Goal: Transaction & Acquisition: Download file/media

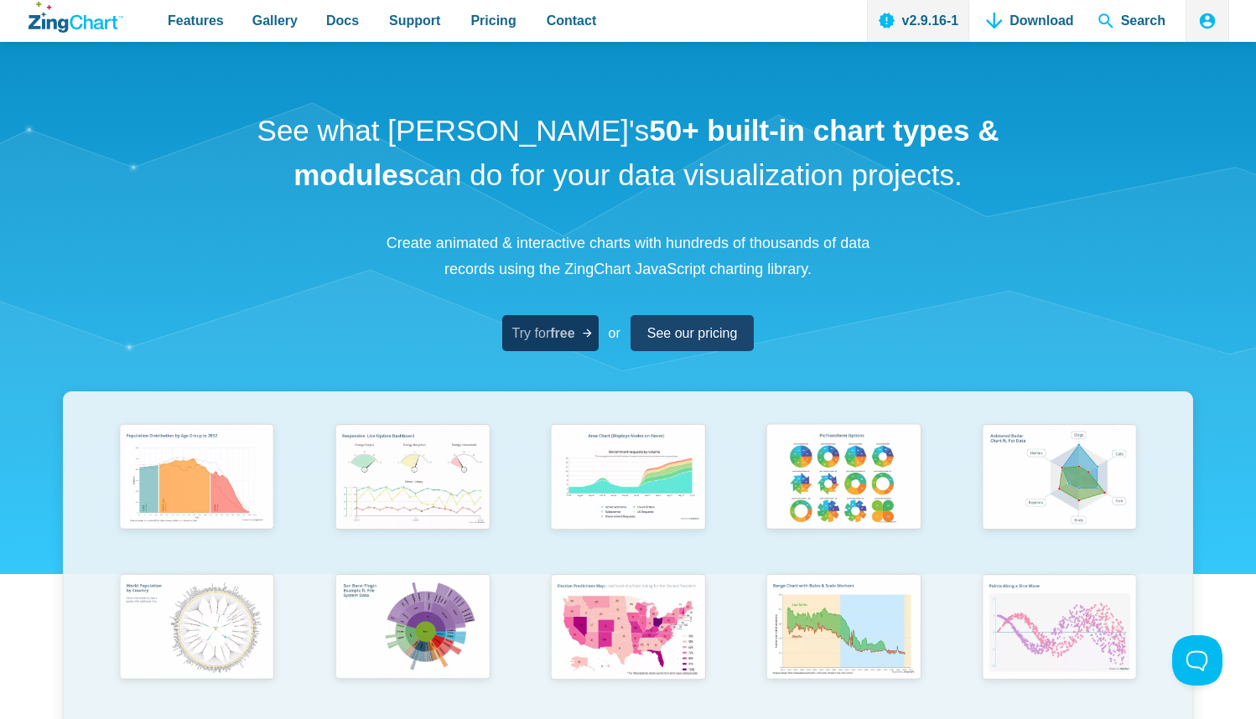
click at [570, 326] on strong "free" at bounding box center [562, 333] width 24 height 14
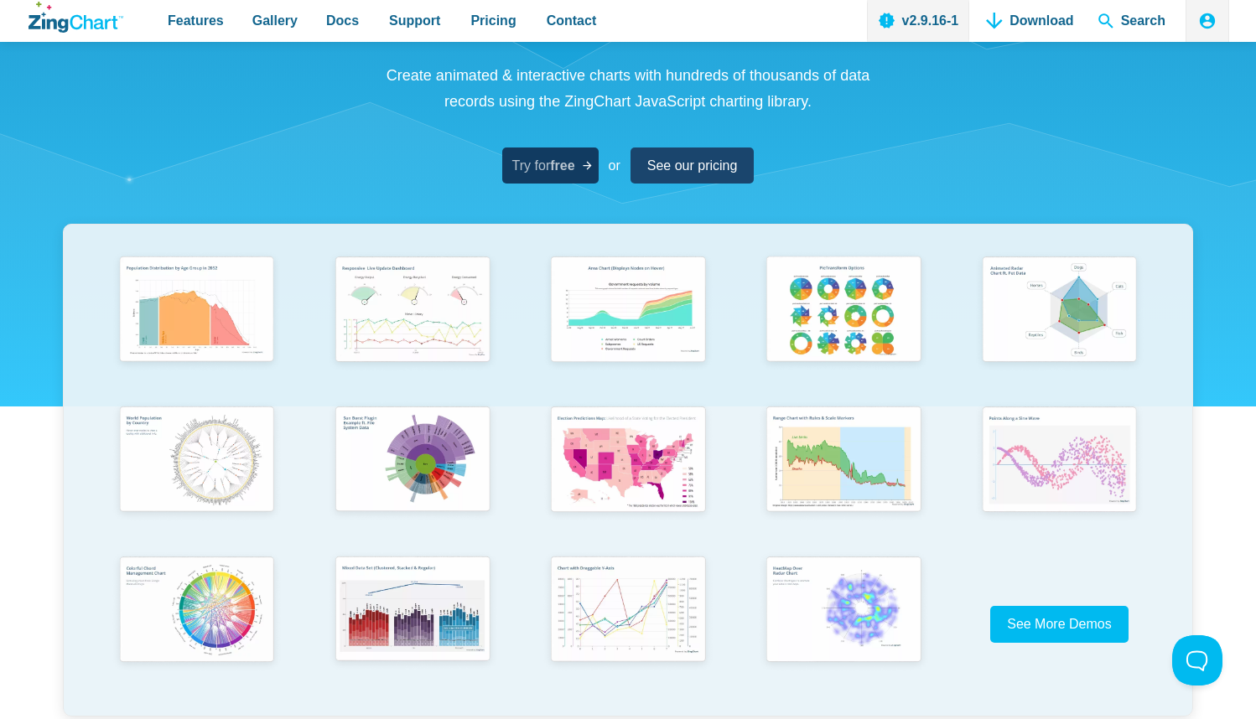
click at [540, 169] on span "Try for free" at bounding box center [543, 165] width 63 height 23
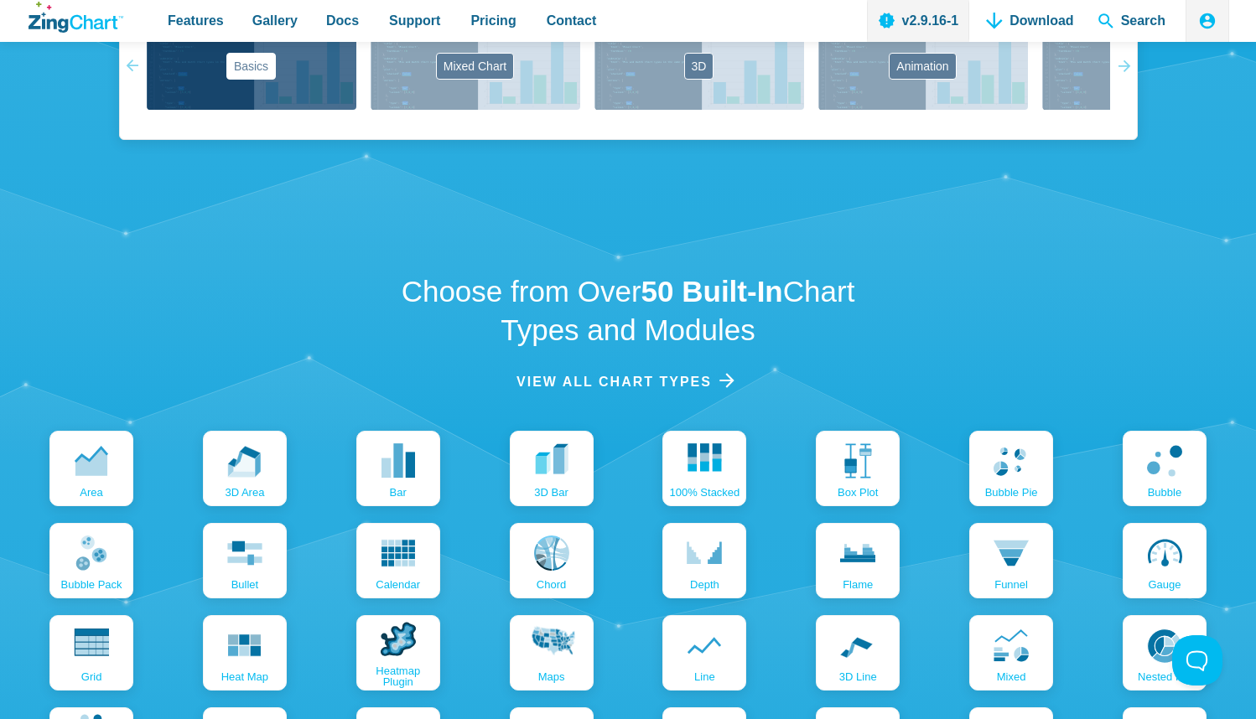
scroll to position [1675, 0]
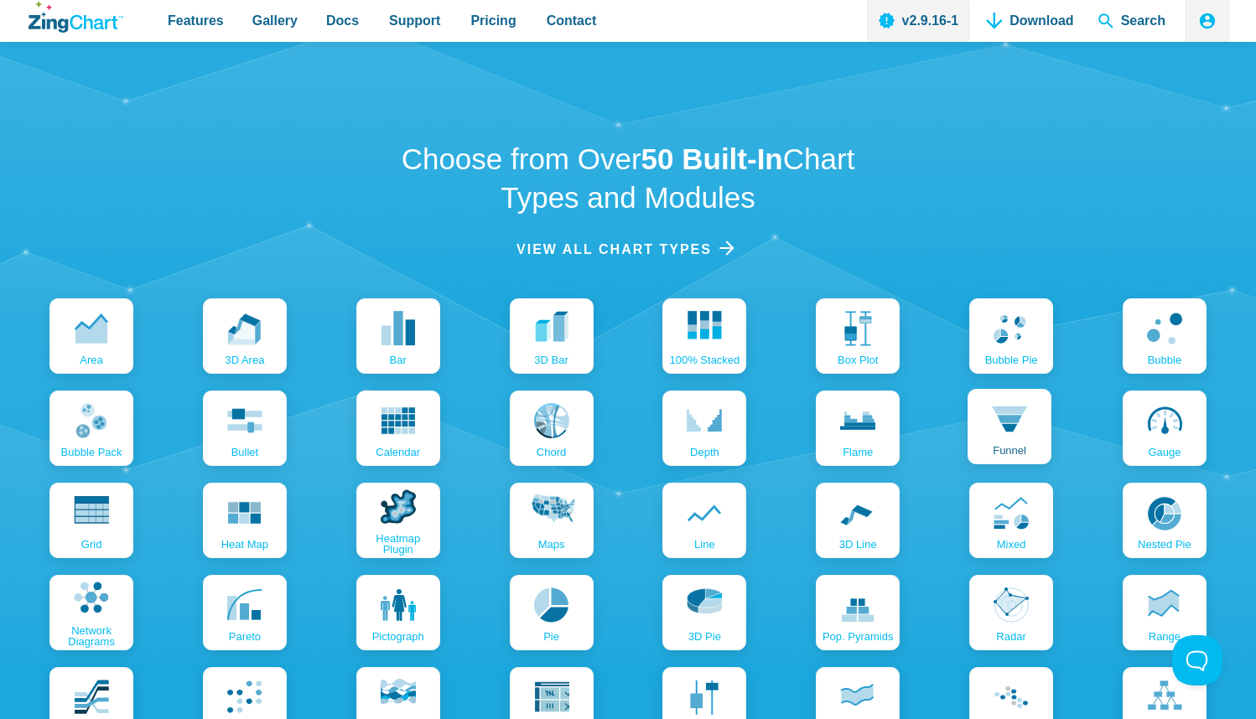
click at [990, 419] on link "funnel" at bounding box center [1010, 426] width 84 height 75
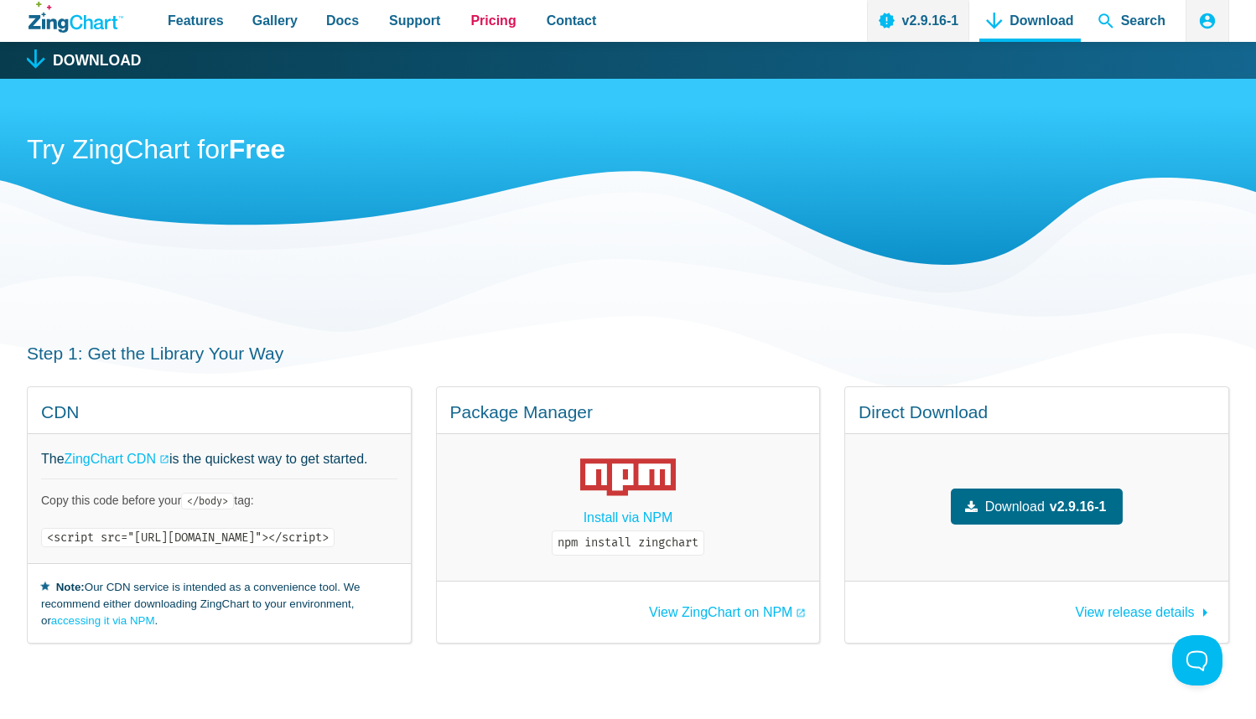
click at [491, 21] on span "Pricing" at bounding box center [492, 20] width 45 height 23
